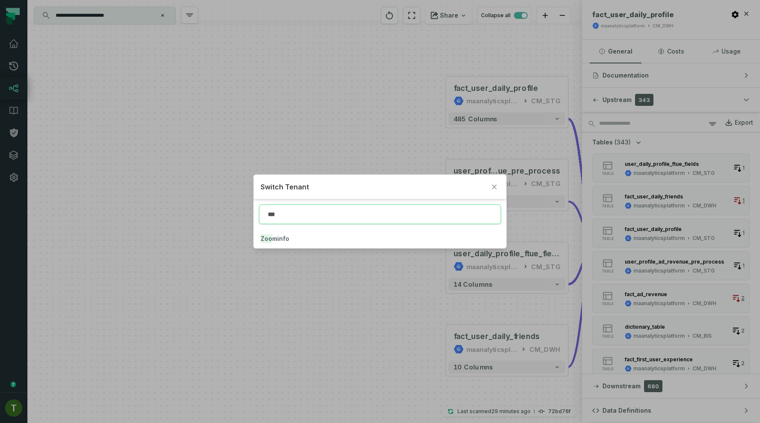
type input "***"
click button "Zoo minfo" at bounding box center [380, 238] width 253 height 19
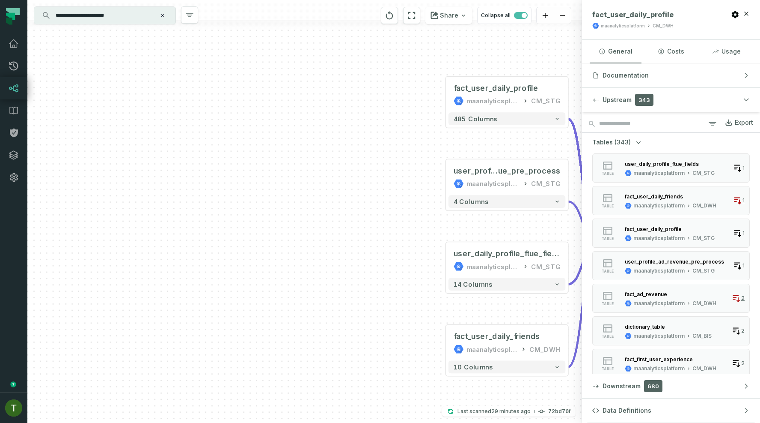
click at [21, 95] on link "Lineage" at bounding box center [13, 88] width 27 height 22
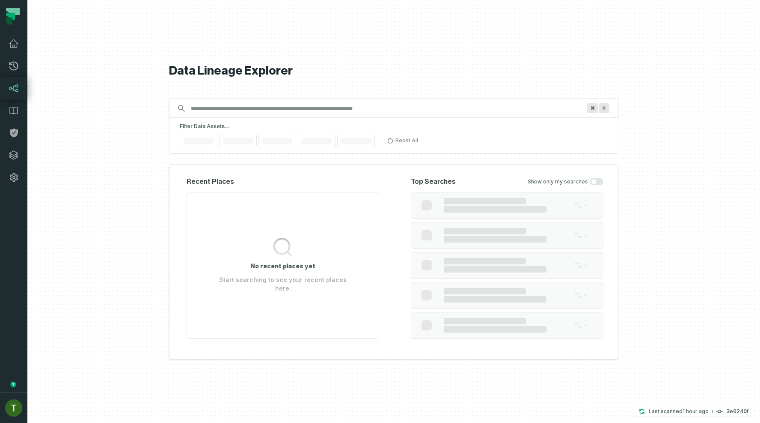
click at [18, 89] on icon at bounding box center [13, 88] width 9 height 8
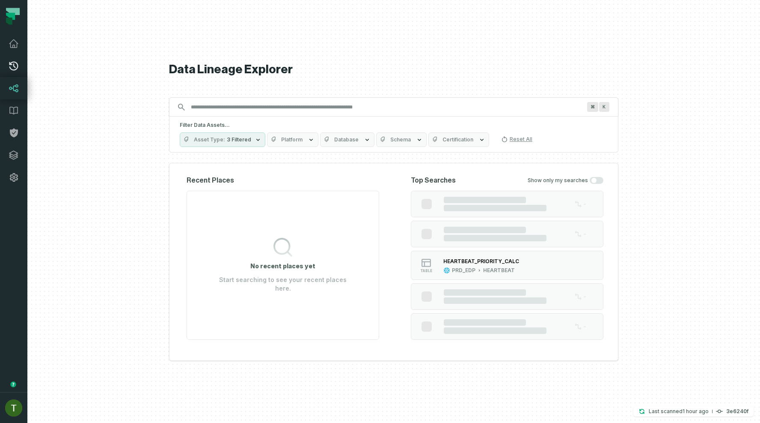
click at [15, 61] on icon at bounding box center [14, 66] width 10 height 10
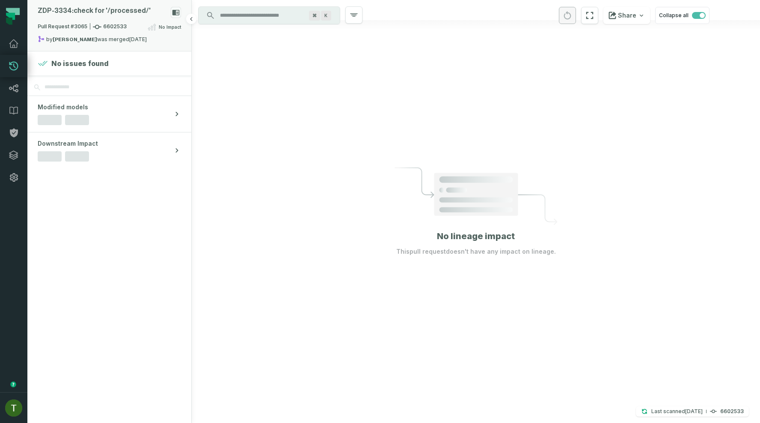
click at [124, 27] on span "Pull Request #3065 6602533" at bounding box center [82, 27] width 89 height 9
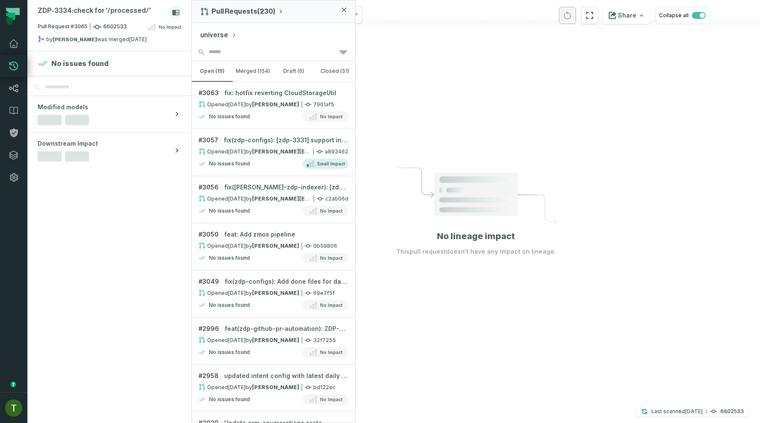
click at [215, 38] on button "universe" at bounding box center [218, 35] width 36 height 10
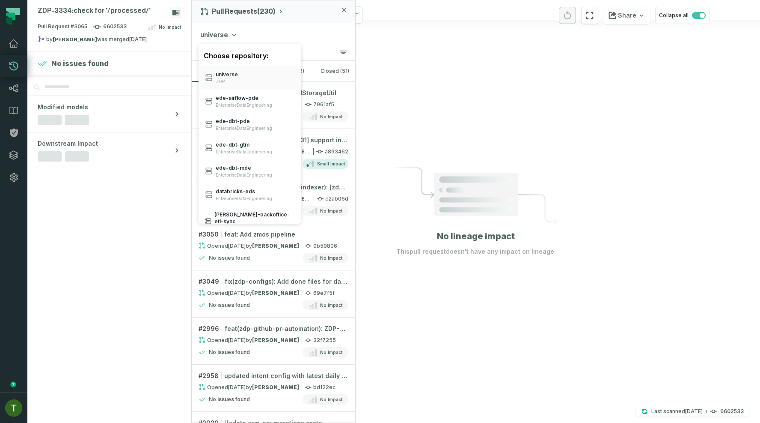
click at [215, 37] on button "universe" at bounding box center [218, 35] width 36 height 10
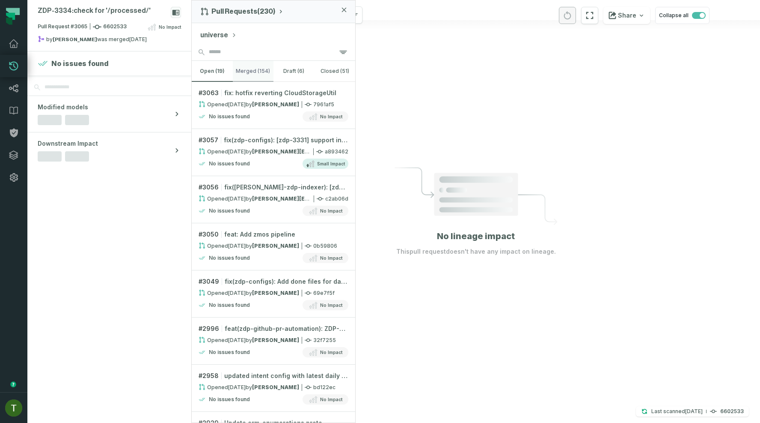
click at [249, 78] on button "merged (154)" at bounding box center [253, 71] width 41 height 21
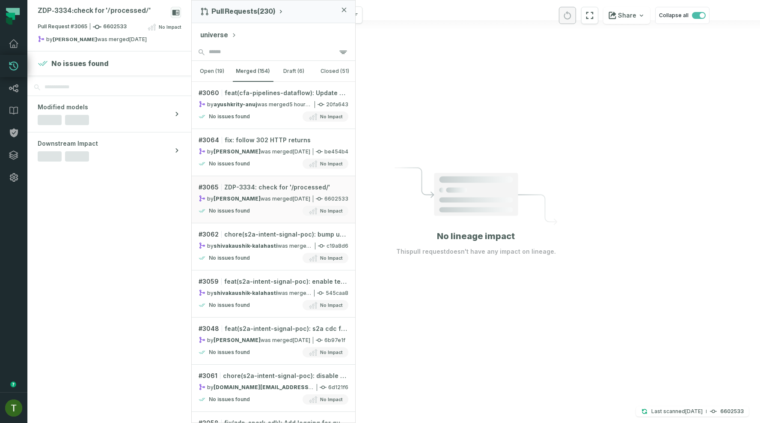
click at [227, 32] on button "universe" at bounding box center [218, 35] width 36 height 10
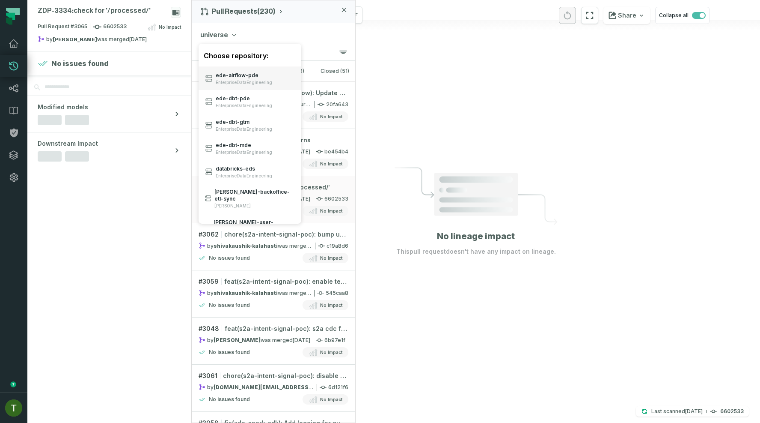
scroll to position [27, 0]
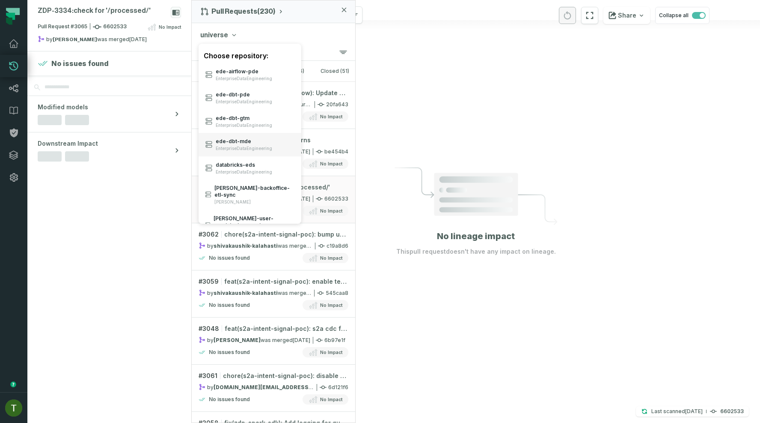
click at [256, 141] on span "ede- dbt- mde" at bounding box center [244, 141] width 57 height 7
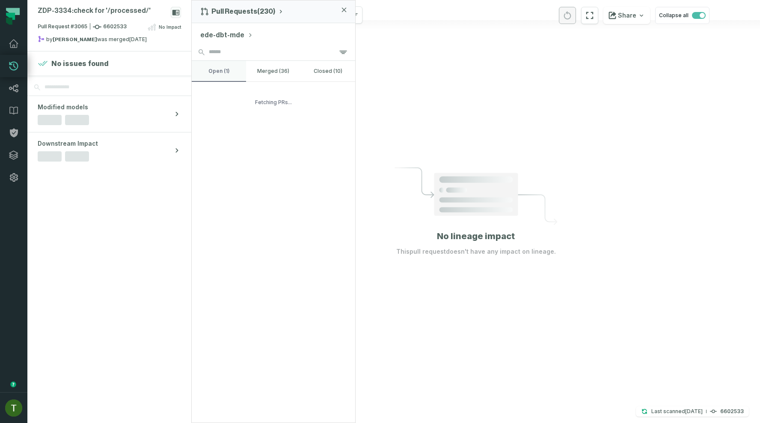
click at [223, 67] on button "open (1)" at bounding box center [219, 71] width 54 height 21
click at [231, 38] on button "ede-dbt-mde" at bounding box center [226, 35] width 53 height 10
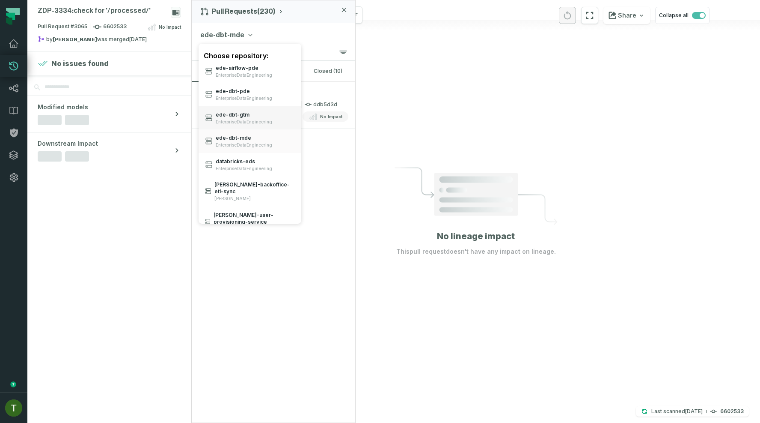
scroll to position [30, 0]
click at [252, 113] on span "ede- dbt- gtm" at bounding box center [244, 114] width 57 height 7
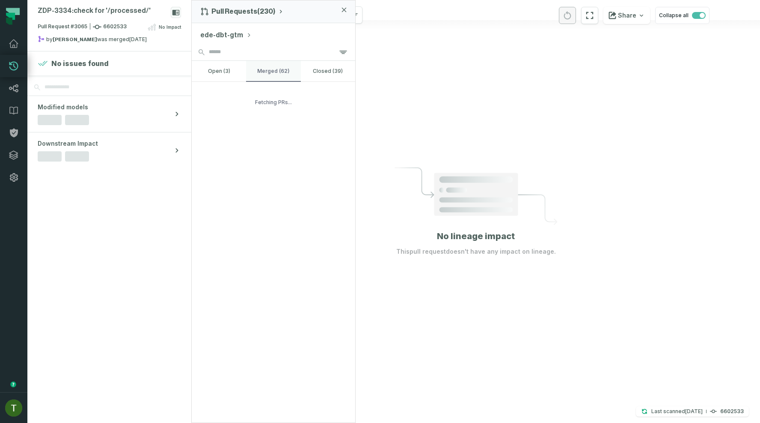
click at [268, 77] on button "merged (62)" at bounding box center [273, 71] width 54 height 21
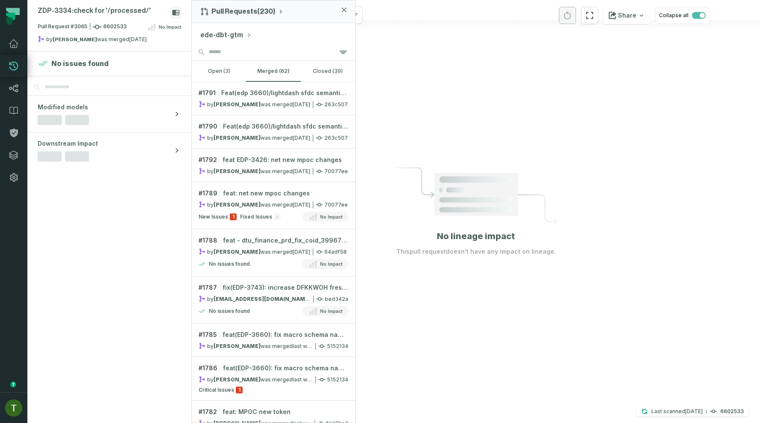
click at [224, 37] on button "ede-dbt-gtm" at bounding box center [225, 35] width 51 height 10
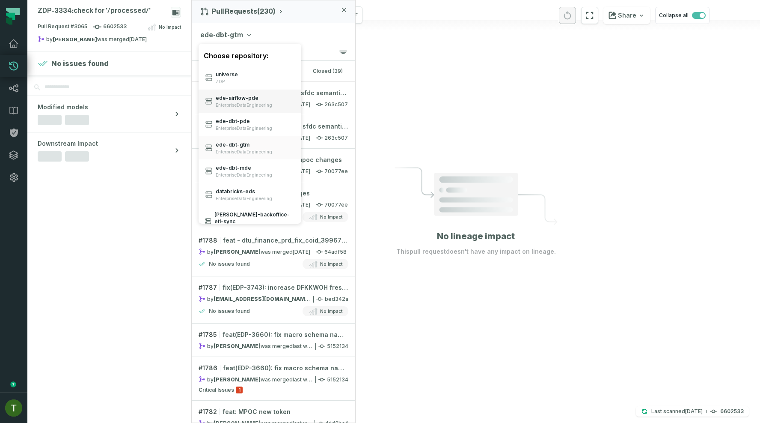
click at [254, 102] on span "EnterpriseDataEngineering" at bounding box center [244, 105] width 57 height 6
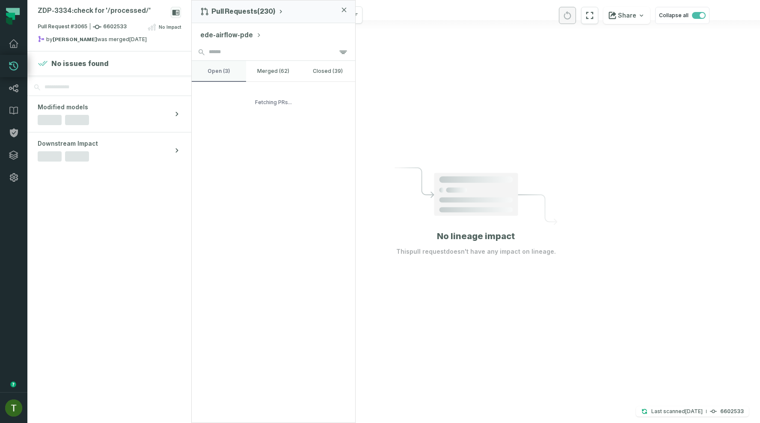
click at [229, 68] on button "open (3)" at bounding box center [219, 71] width 54 height 21
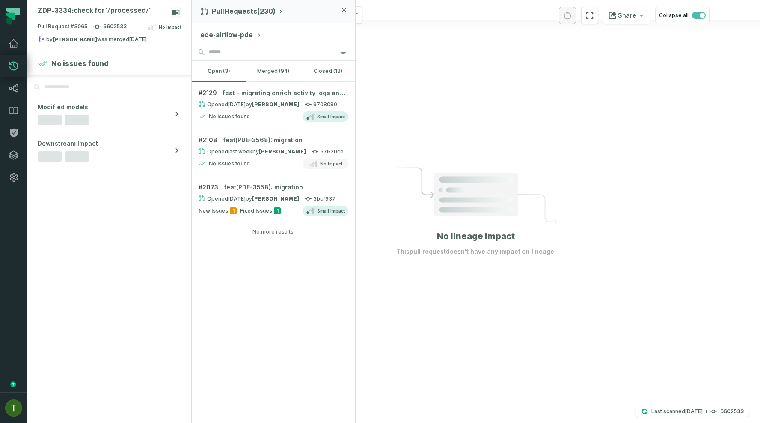
click at [229, 36] on button "ede-airflow-pde" at bounding box center [230, 35] width 61 height 10
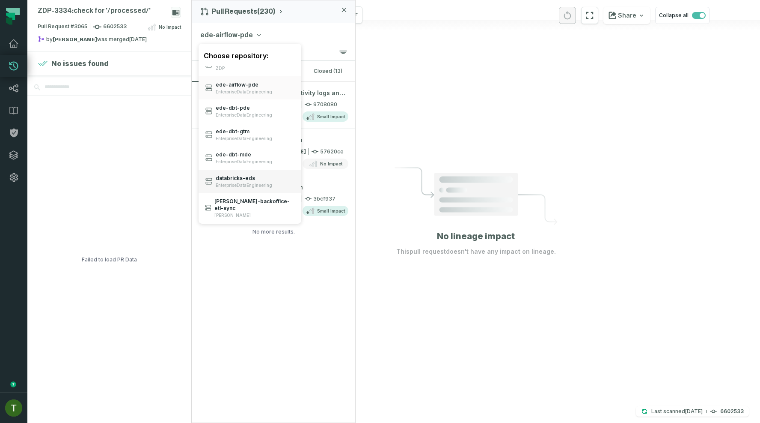
scroll to position [52, 0]
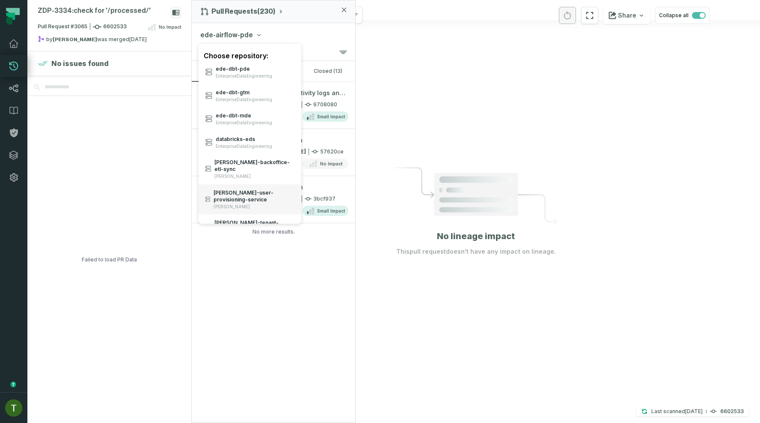
click at [240, 204] on span "[PERSON_NAME]" at bounding box center [254, 207] width 81 height 6
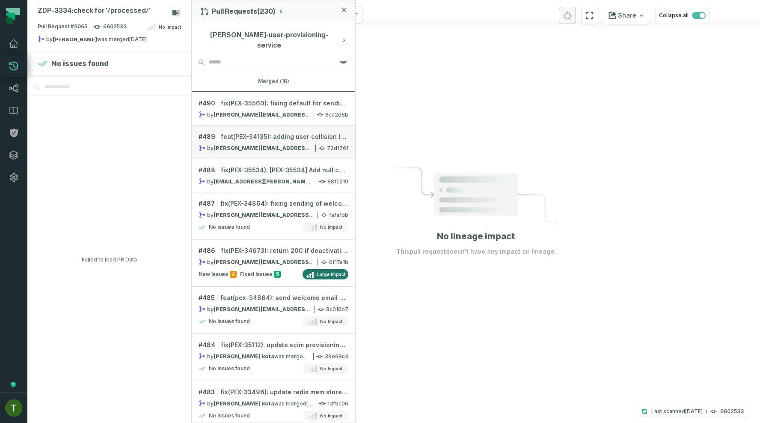
click at [263, 132] on span "feat(PEX-34135): adding user collision logic" at bounding box center [285, 136] width 128 height 9
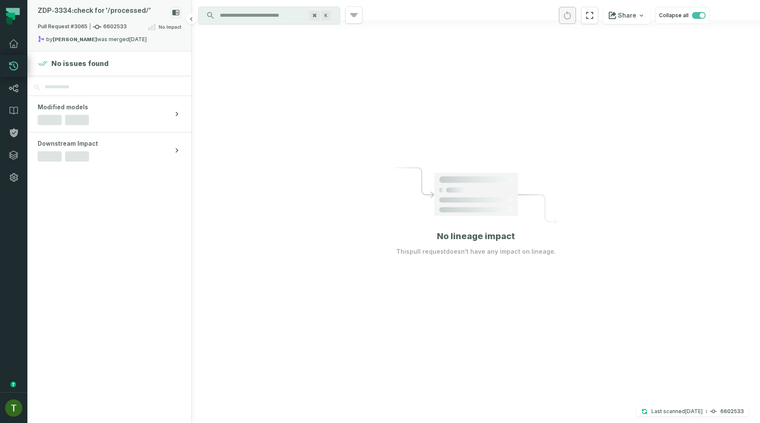
click at [132, 18] on div "ZDP- 3334: check for '/ processed/ '" at bounding box center [109, 14] width 143 height 15
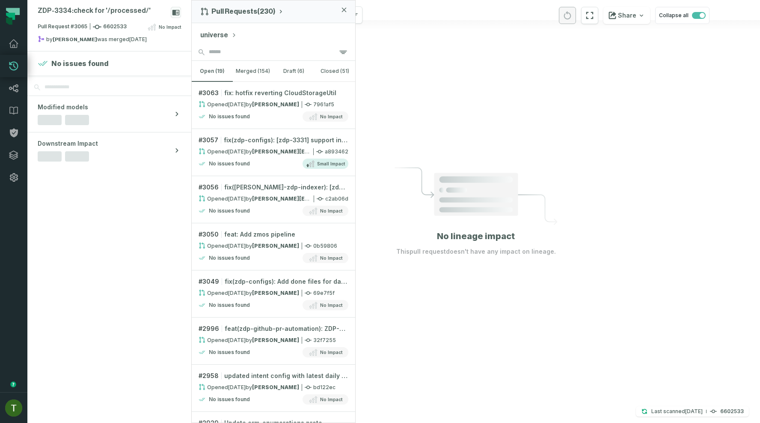
click at [232, 36] on icon "button" at bounding box center [234, 35] width 5 height 7
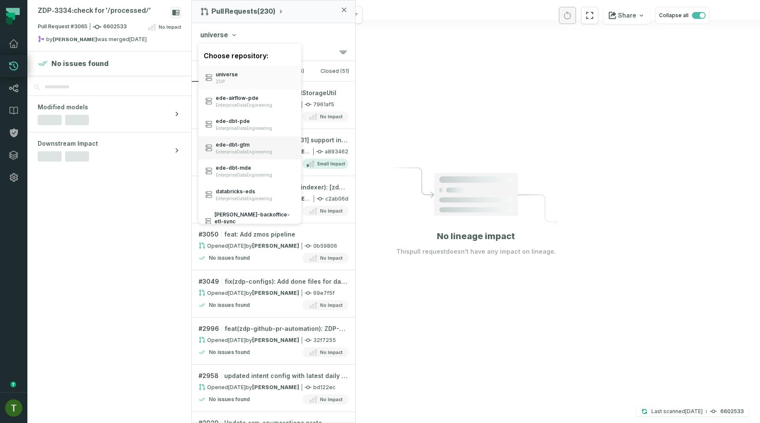
scroll to position [52, 0]
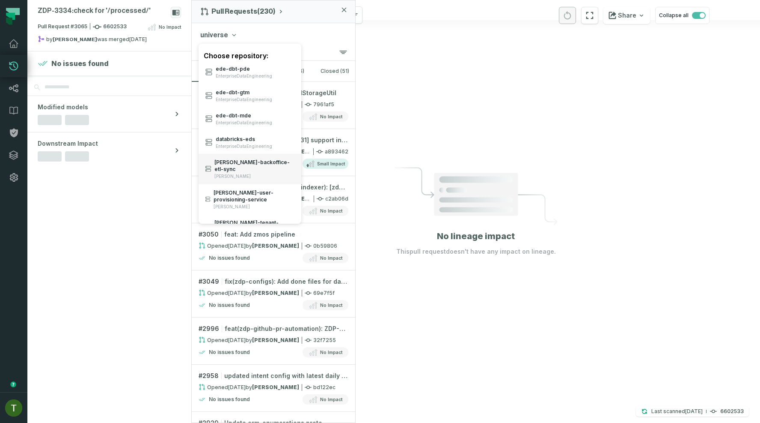
click at [267, 173] on div "[PERSON_NAME]- backoffice- etl- sync [PERSON_NAME]" at bounding box center [250, 169] width 103 height 30
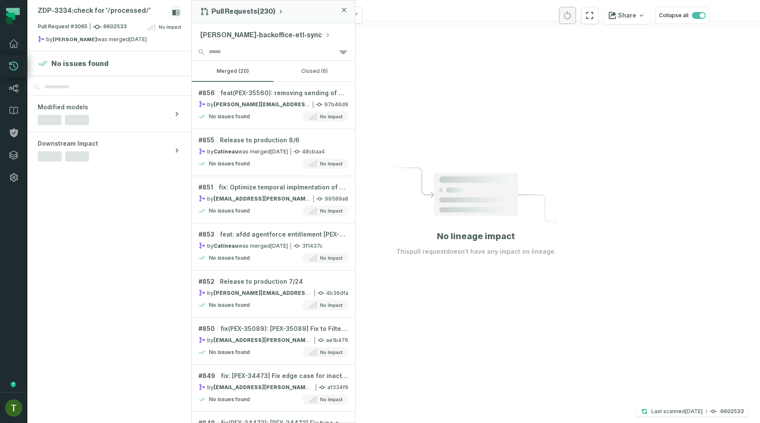
click at [223, 35] on button "[PERSON_NAME]-backoffice-etl-sync" at bounding box center [265, 35] width 130 height 10
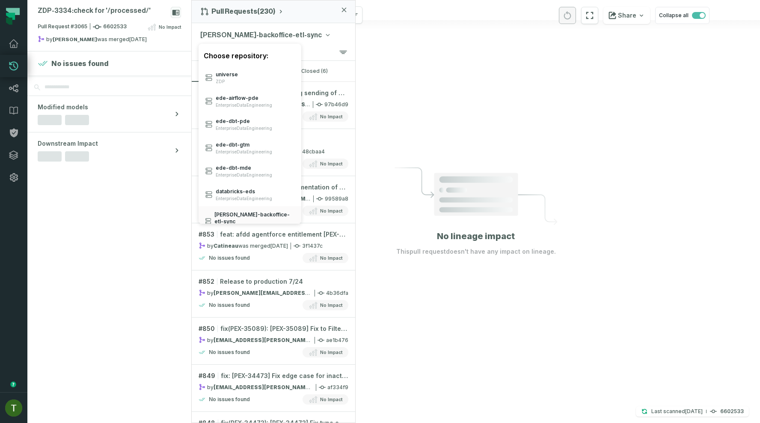
click at [372, 111] on div "ZDP- 3334: check for '/ processed/ ' Pull Request #3065 6602533 No Impact by [P…" at bounding box center [393, 211] width 733 height 423
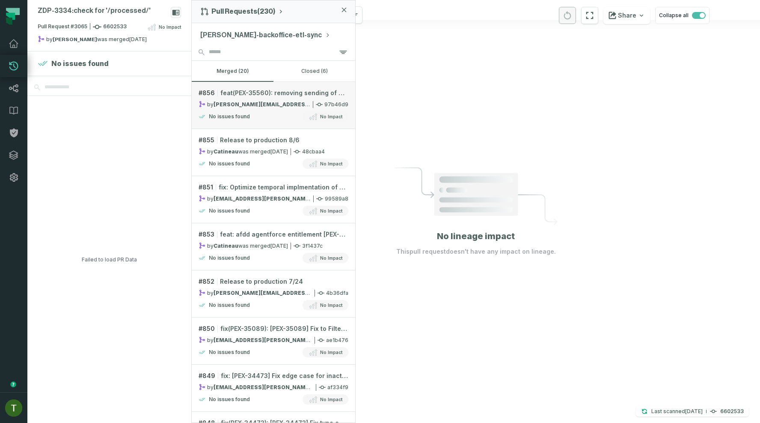
click at [267, 107] on div "by [PERSON_NAME][EMAIL_ADDRESS][PERSON_NAME][DOMAIN_NAME] was merged [DATE] 3:5…" at bounding box center [255, 104] width 112 height 7
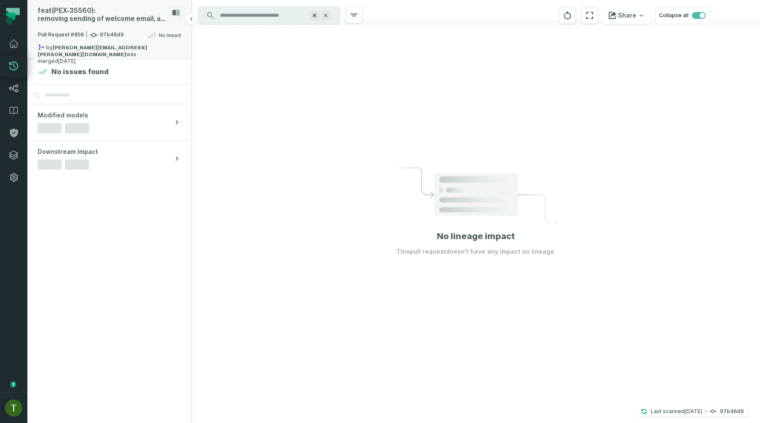
click at [97, 50] on div "by [PERSON_NAME][EMAIL_ADDRESS][PERSON_NAME][DOMAIN_NAME] was merged [DATE] 3:5…" at bounding box center [104, 49] width 133 height 10
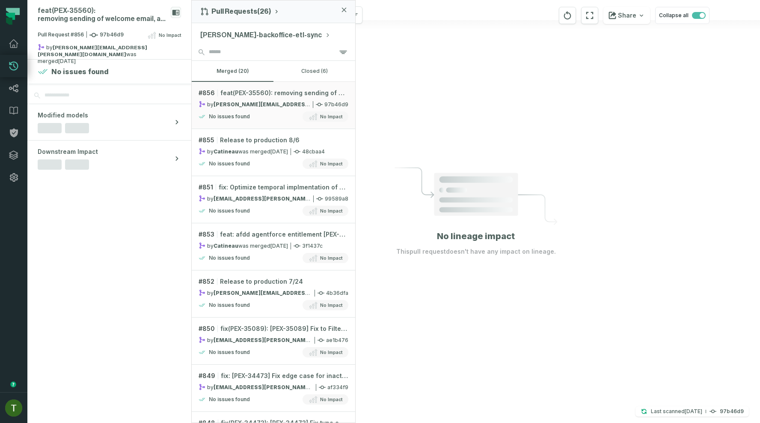
click at [247, 30] on button "[PERSON_NAME]-backoffice-etl-sync" at bounding box center [265, 35] width 130 height 10
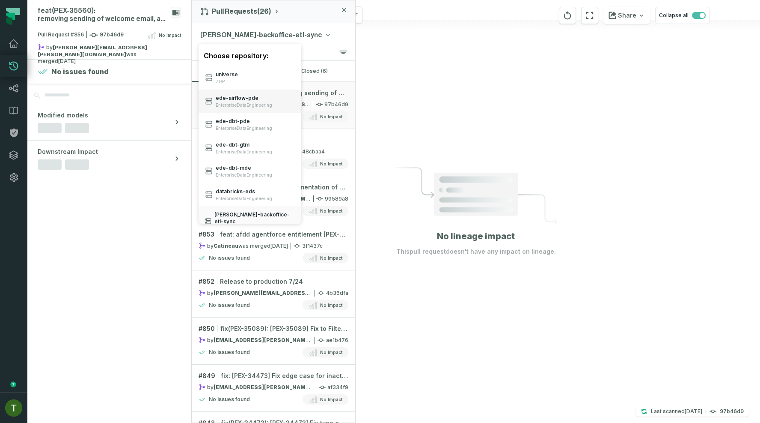
click at [251, 100] on span "ede- airflow- pde" at bounding box center [244, 98] width 57 height 7
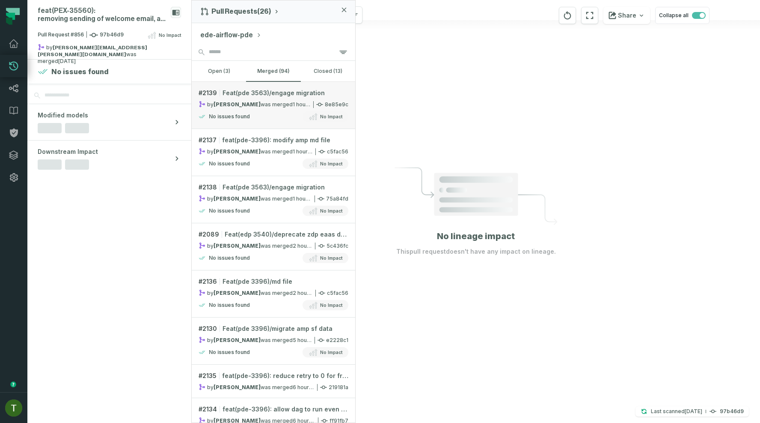
click at [274, 94] on span "Feat(pde 3563)/engage migration" at bounding box center [274, 93] width 102 height 9
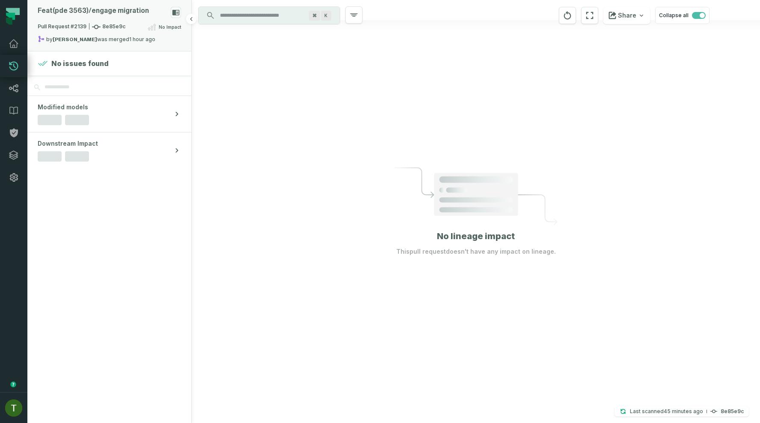
click at [119, 16] on div "Feat(pde 3563)/ engage migration" at bounding box center [109, 14] width 143 height 15
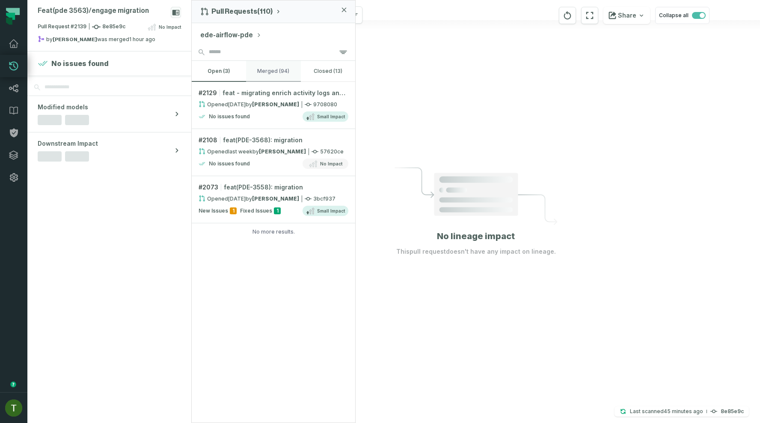
click at [274, 80] on button "merged (94)" at bounding box center [273, 71] width 54 height 21
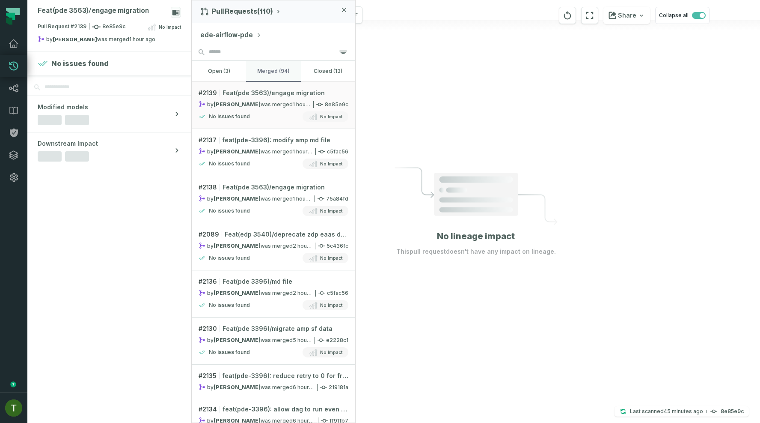
click at [274, 77] on button "merged (94)" at bounding box center [273, 71] width 54 height 21
click at [246, 44] on input "search" at bounding box center [274, 52] width 164 height 17
click at [246, 37] on button "ede-airflow-pde" at bounding box center [230, 35] width 61 height 10
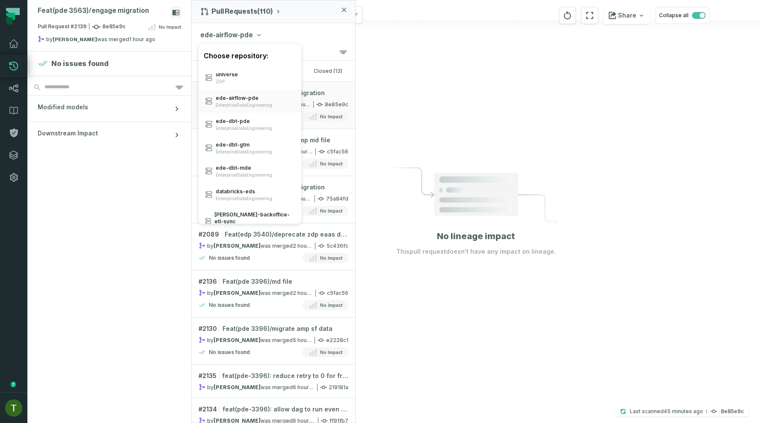
click at [244, 37] on button "ede-airflow-pde" at bounding box center [230, 35] width 61 height 10
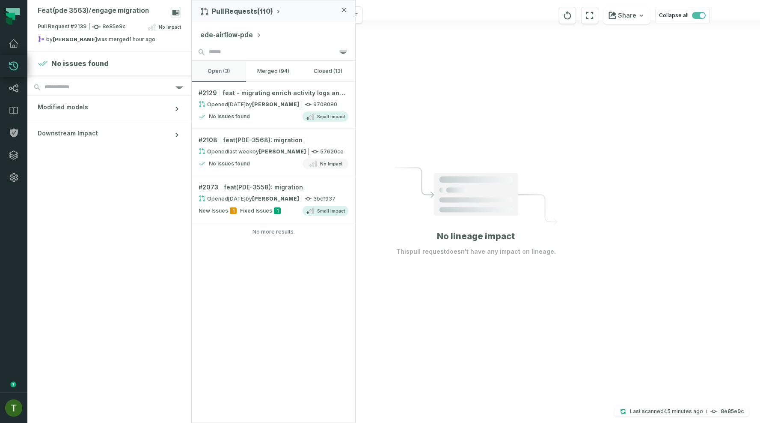
click at [242, 74] on button "open (3)" at bounding box center [219, 71] width 54 height 21
click at [240, 36] on button "ede-airflow-pde" at bounding box center [230, 35] width 61 height 10
